Goal: Browse casually: Explore the website without a specific task or goal

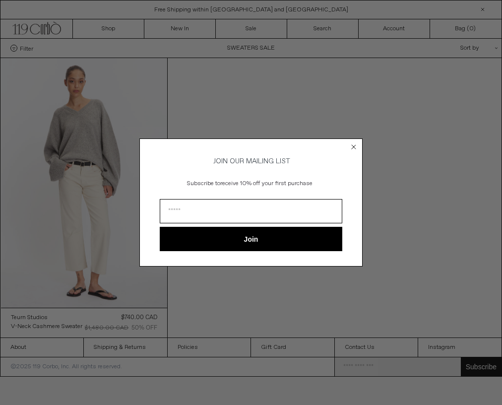
click at [350, 144] on circle "Close dialog" at bounding box center [353, 146] width 9 height 9
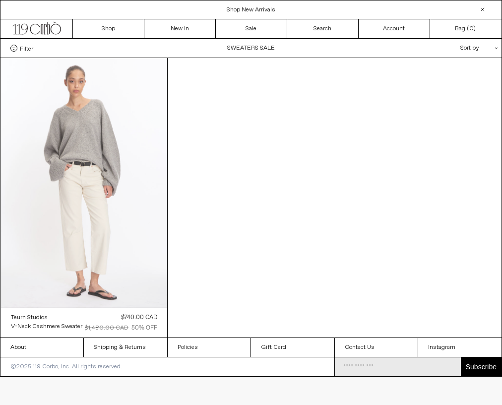
click at [90, 187] on at bounding box center [84, 183] width 167 height 250
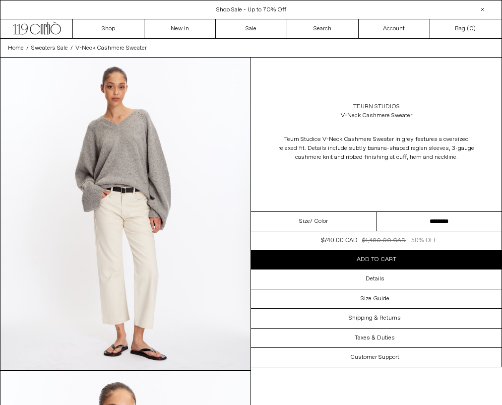
click at [370, 106] on link "Teurn Studios" at bounding box center [376, 106] width 47 height 9
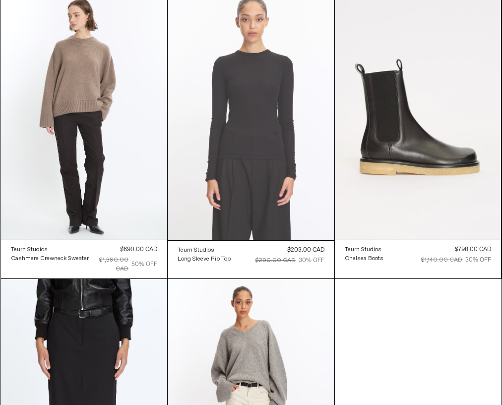
scroll to position [66, 0]
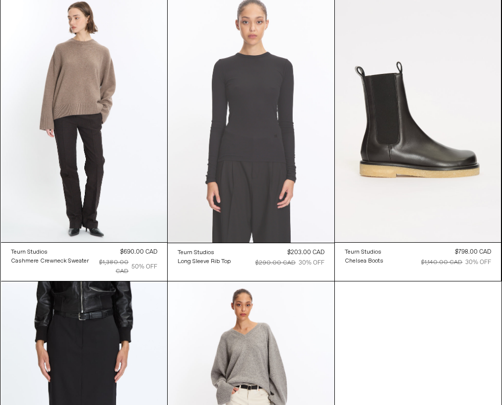
click at [268, 180] on at bounding box center [251, 118] width 167 height 250
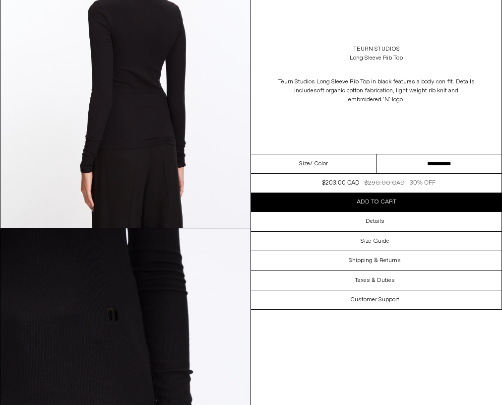
scroll to position [1239, 0]
